Goal: Answer question/provide support: Answer question/provide support

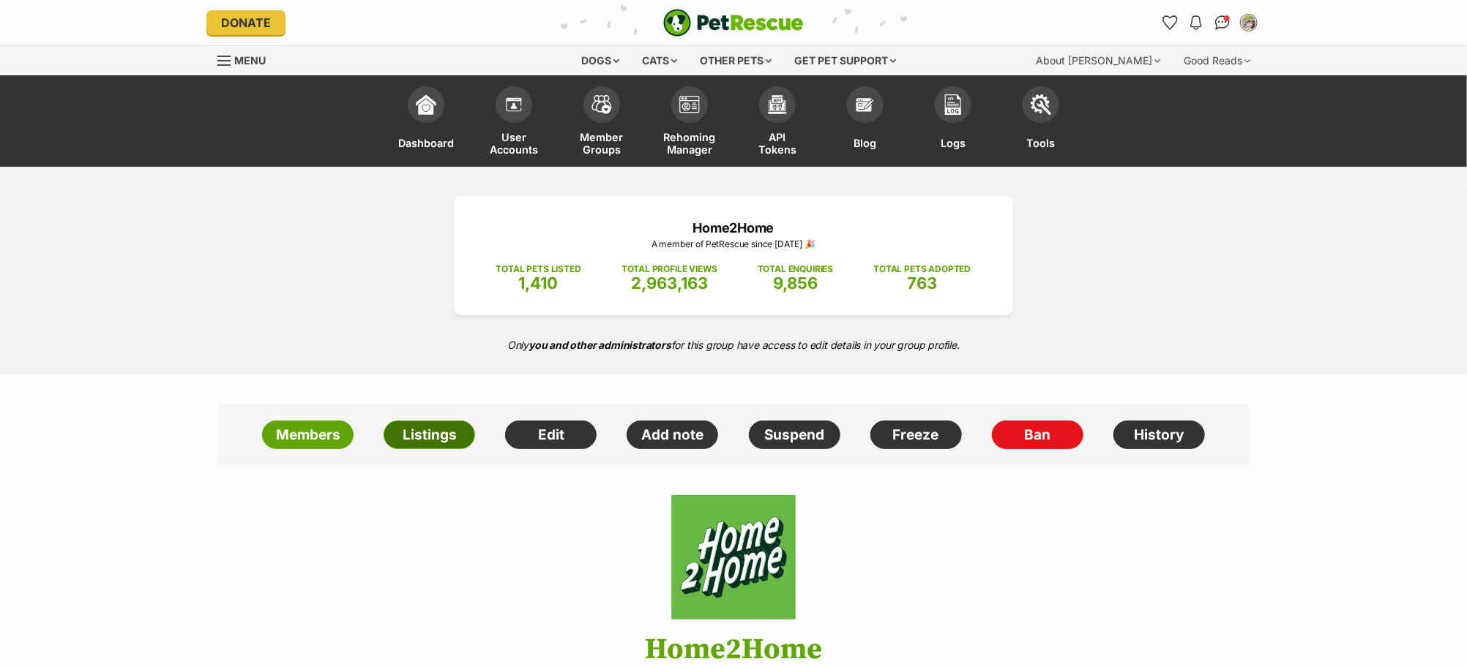
click at [430, 433] on link "Listings" at bounding box center [428, 435] width 91 height 29
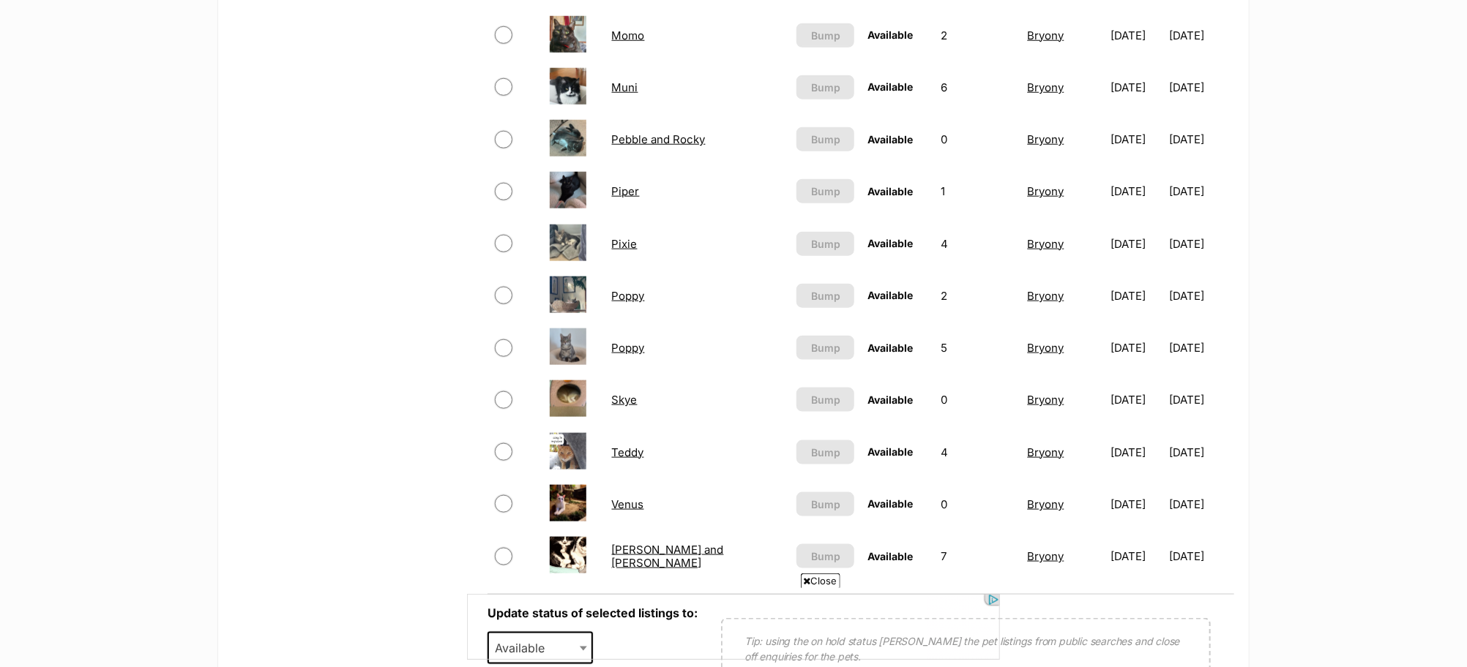
click at [626, 289] on link "Poppy" at bounding box center [628, 296] width 33 height 14
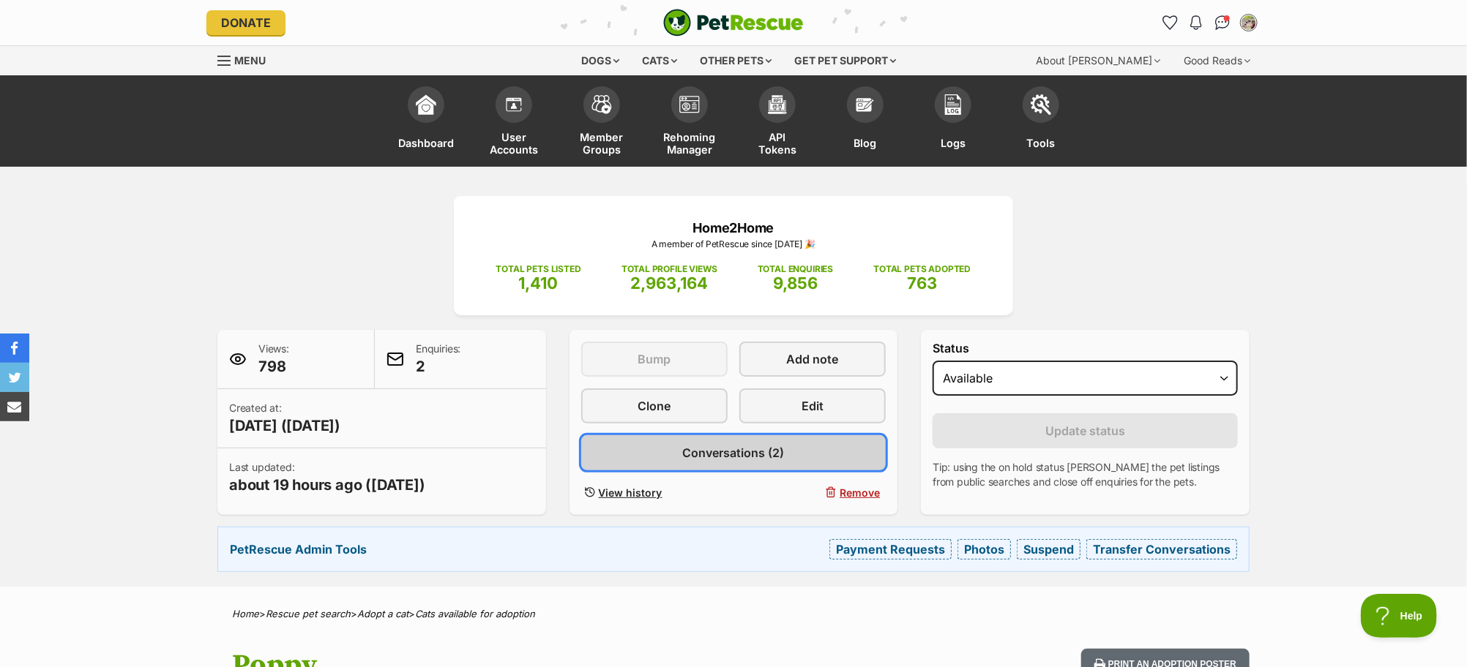
click at [760, 447] on span "Conversations (2)" at bounding box center [733, 453] width 102 height 18
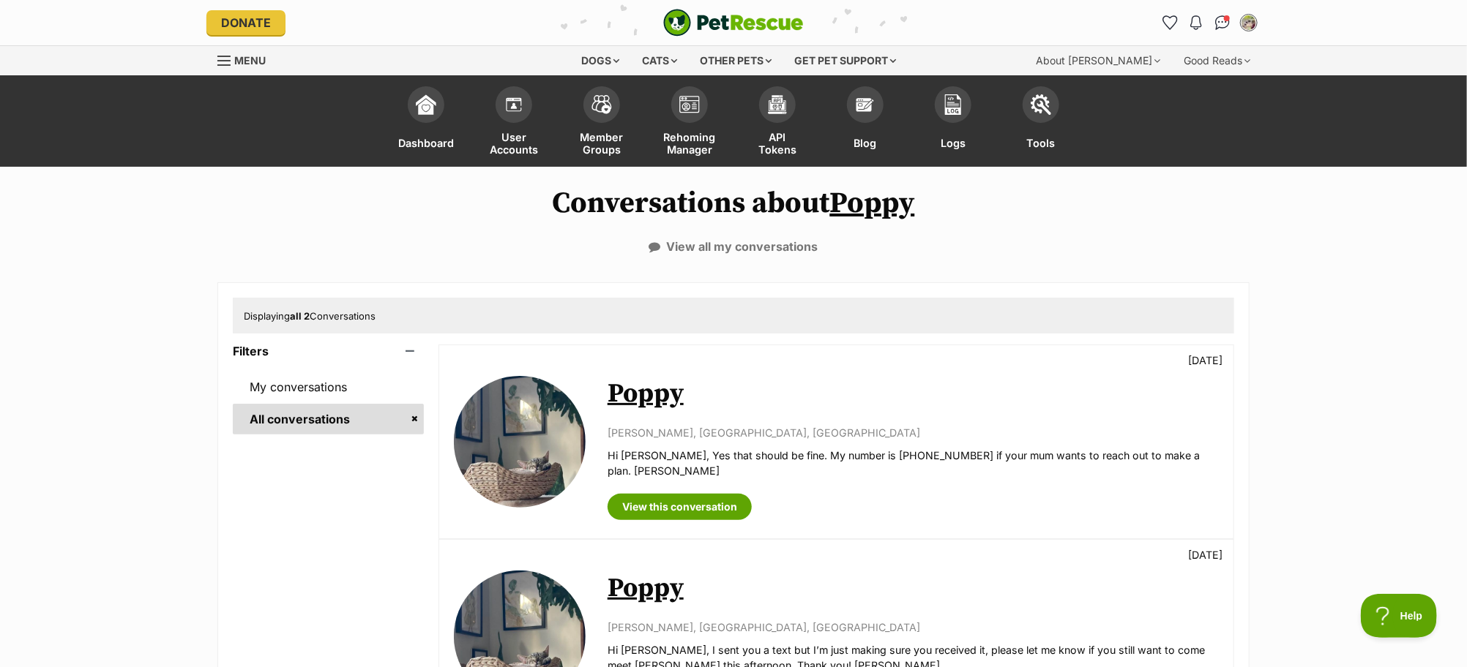
click at [643, 392] on link "Poppy" at bounding box center [645, 394] width 76 height 33
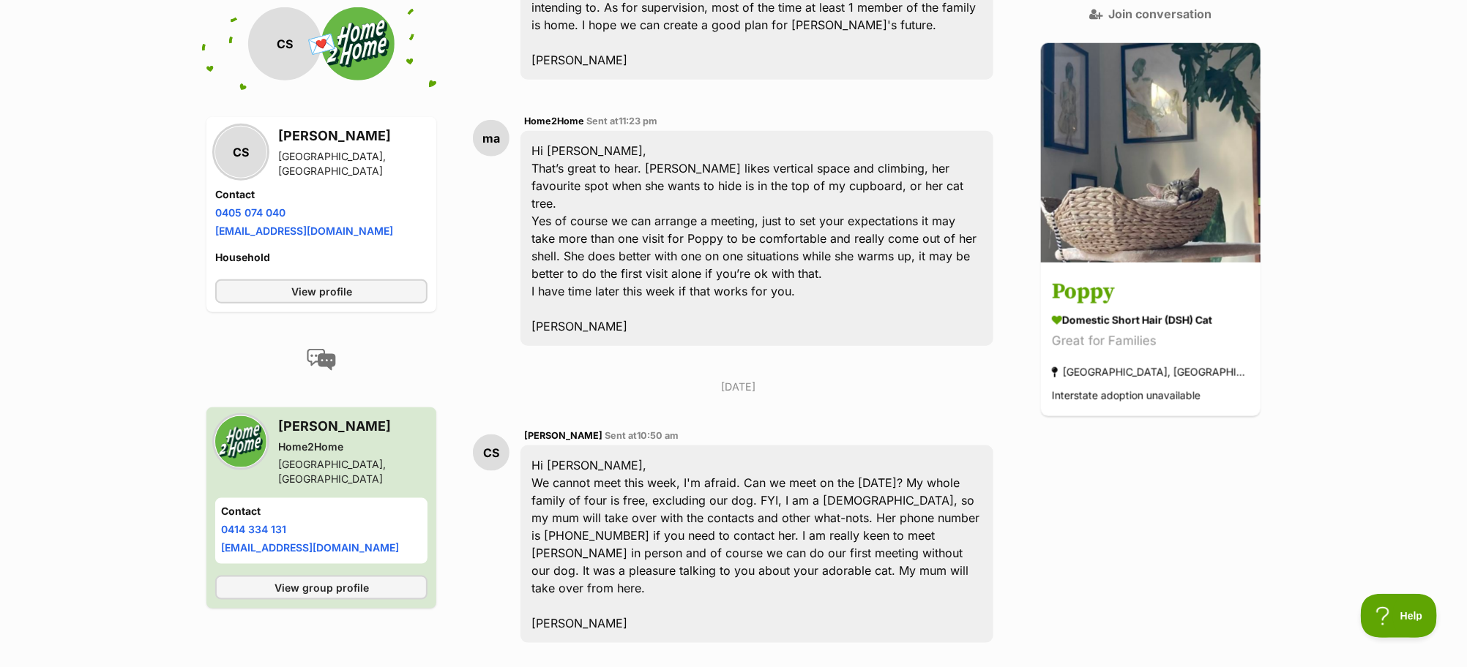
scroll to position [4026, 0]
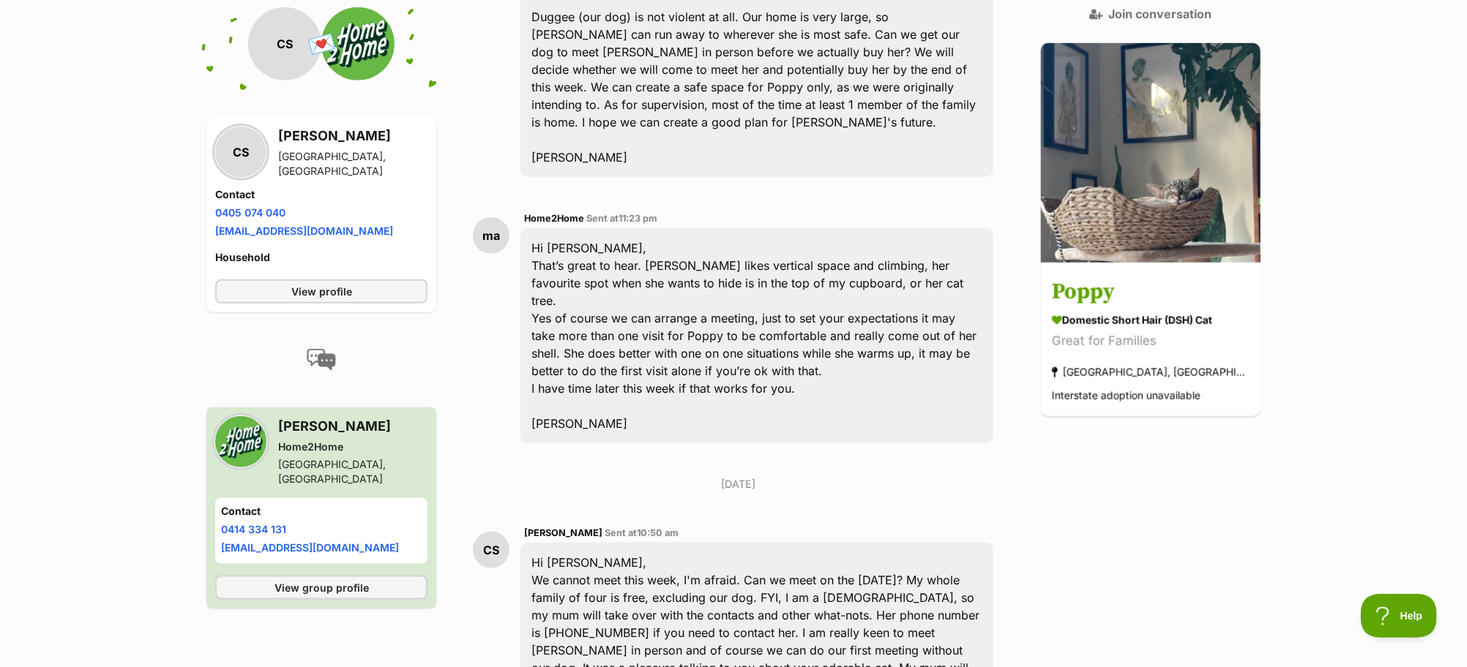
click at [355, 190] on h4 "Contact" at bounding box center [321, 194] width 212 height 15
drag, startPoint x: 277, startPoint y: 143, endPoint x: 407, endPoint y: 230, distance: 156.1
click at [407, 230] on div "CS Caitlin So [GEOGRAPHIC_DATA], [GEOGRAPHIC_DATA] Contact Phone number Phone n…" at bounding box center [321, 197] width 212 height 142
copy div "[PERSON_NAME][GEOGRAPHIC_DATA] Contact Phone number Phone number [PHONE_NUMBER]…"
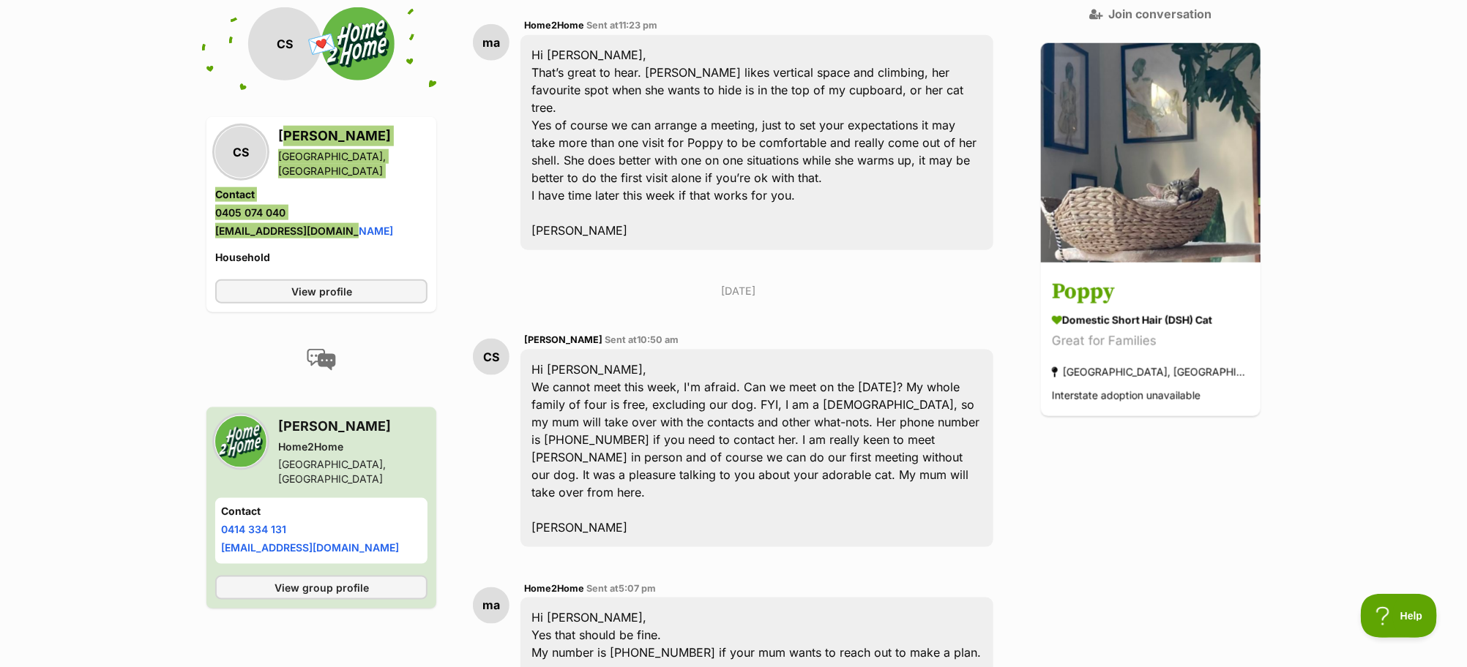
scroll to position [4152, 0]
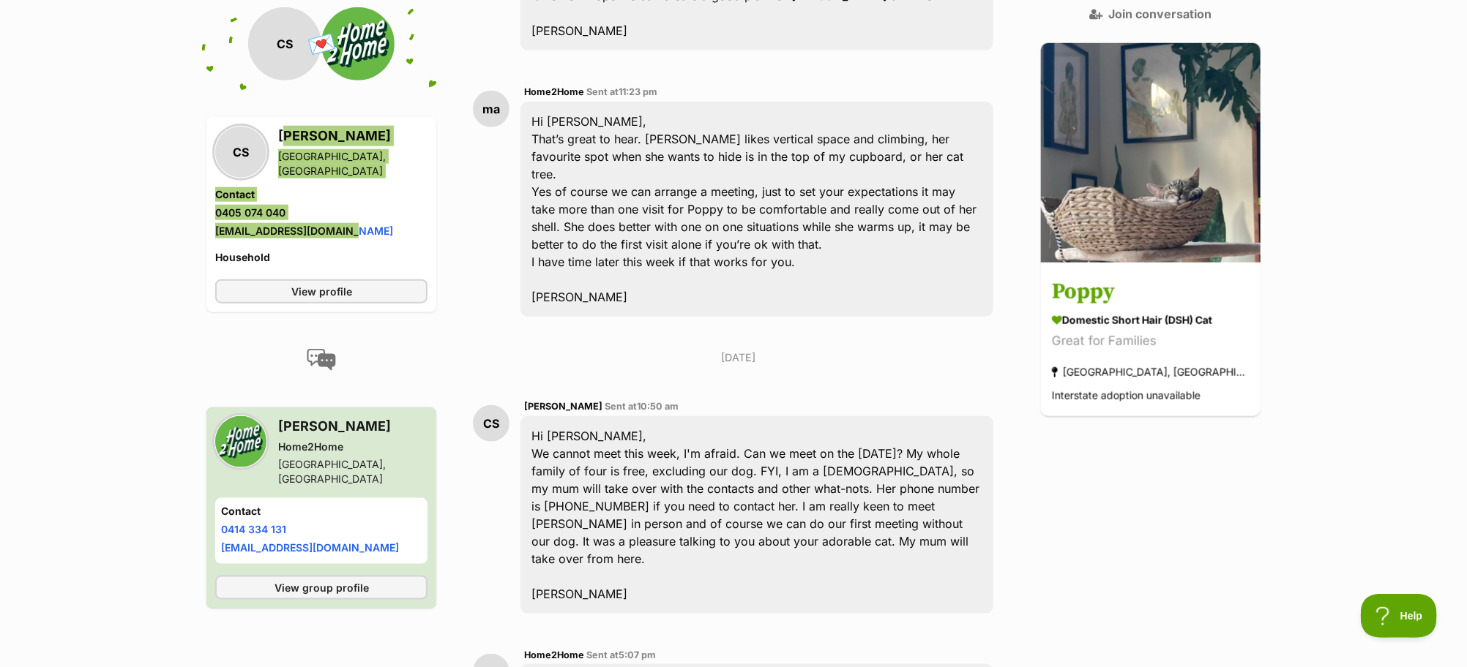
copy div "[PERSON_NAME][GEOGRAPHIC_DATA] Contact Phone number Phone number [PHONE_NUMBER]…"
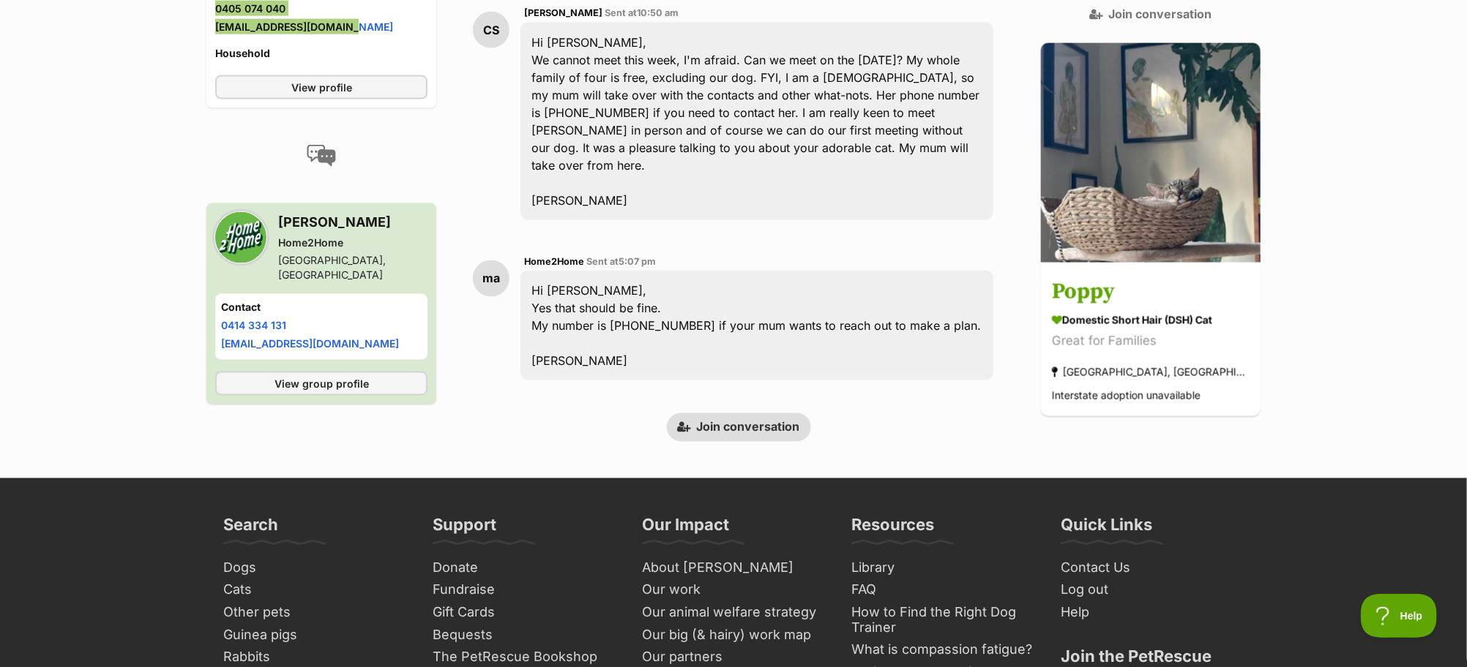
scroll to position [4905, 0]
